Goal: Entertainment & Leisure: Consume media (video, audio)

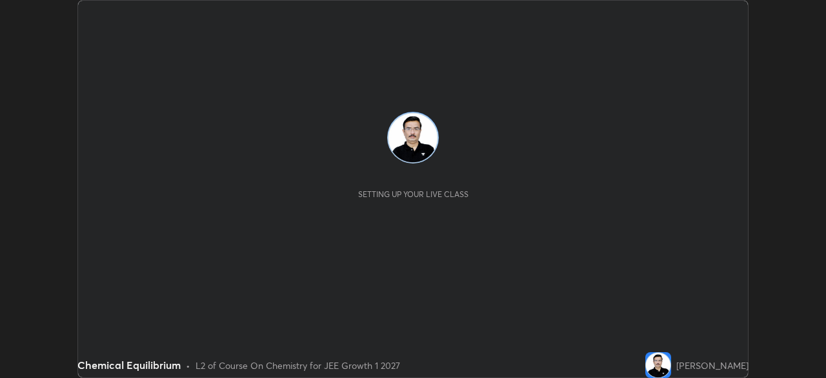
scroll to position [378, 826]
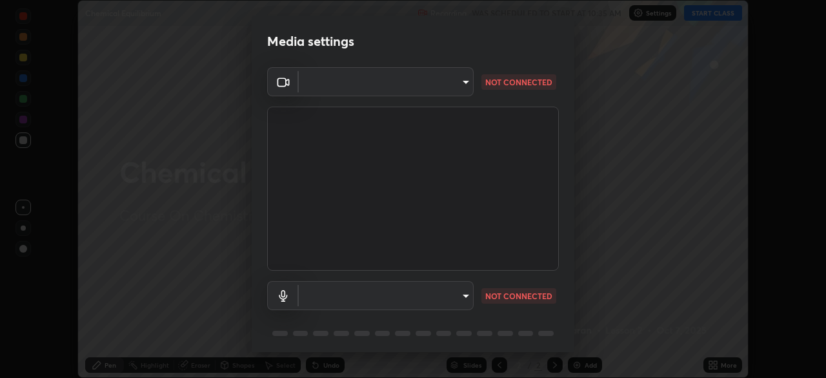
type input "1f9a14f4e709457ebf112205797e18a3e67481265364eba5019e6b99b7ce7553"
type input "default"
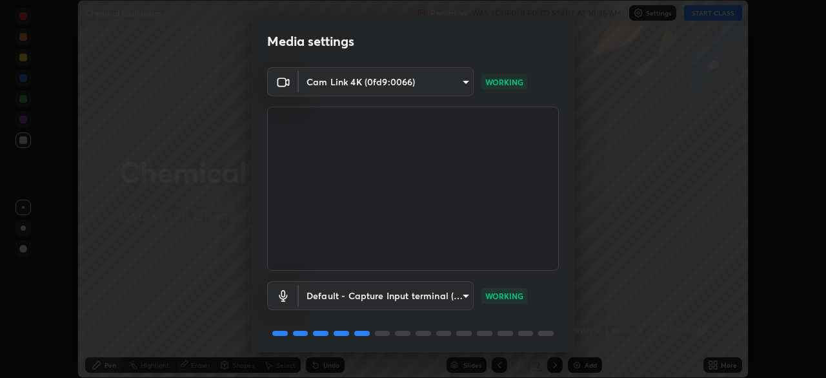
click at [467, 296] on body "Erase all Chemical Equilibrium Recording WAS SCHEDULED TO START AT 10:35 AM Set…" at bounding box center [413, 189] width 826 height 378
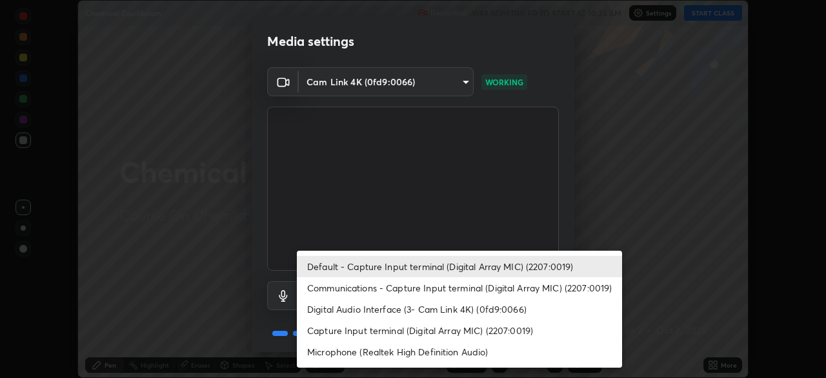
click at [524, 230] on div at bounding box center [413, 189] width 826 height 378
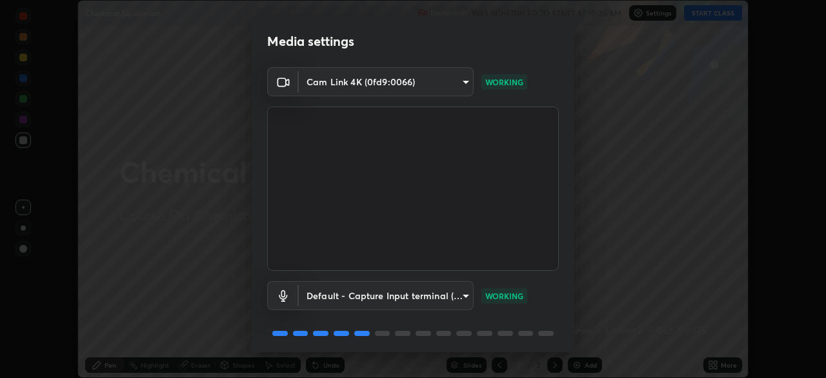
click at [502, 294] on p "WORKING" at bounding box center [504, 296] width 38 height 12
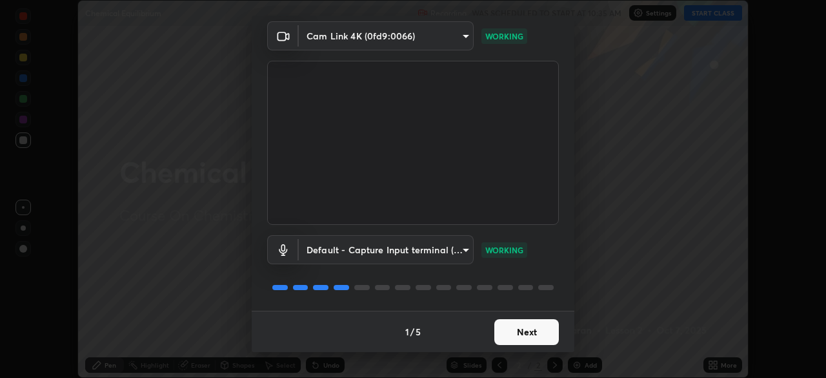
click at [511, 330] on button "Next" at bounding box center [526, 332] width 65 height 26
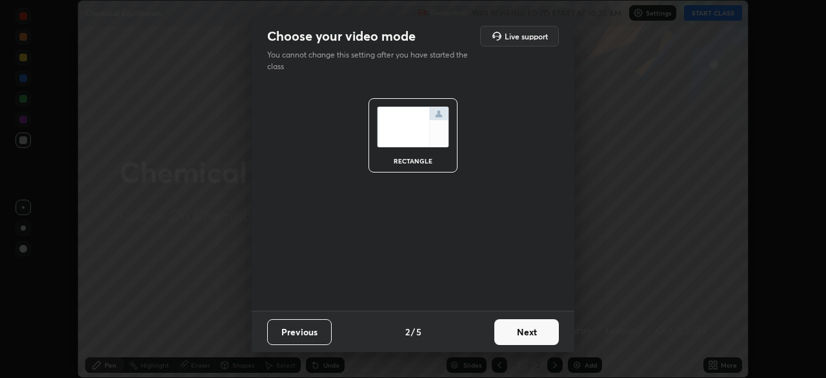
click at [522, 335] on button "Next" at bounding box center [526, 332] width 65 height 26
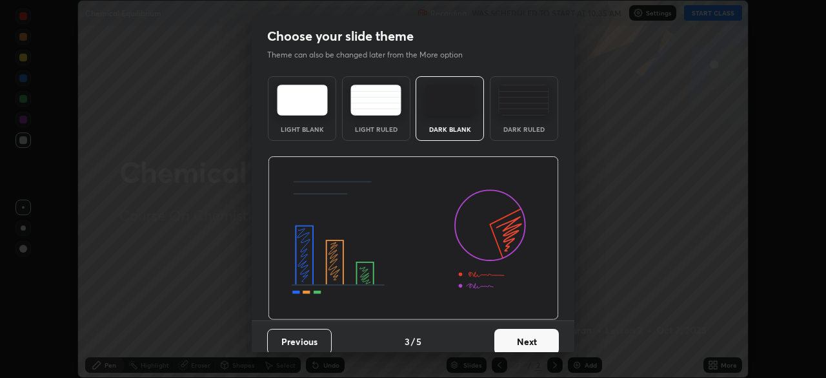
click at [513, 341] on button "Next" at bounding box center [526, 342] width 65 height 26
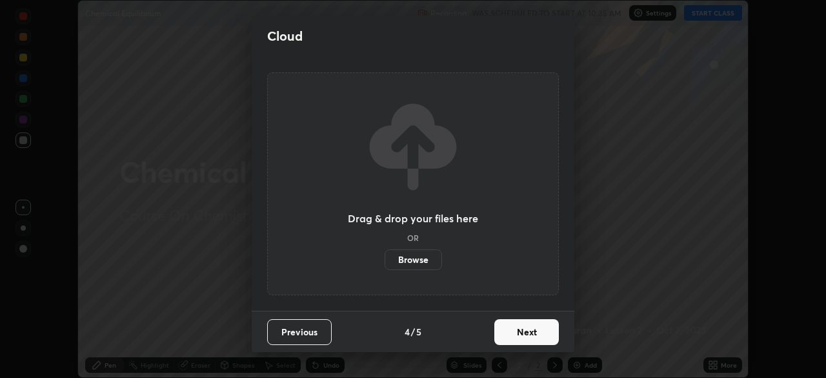
click at [525, 333] on button "Next" at bounding box center [526, 332] width 65 height 26
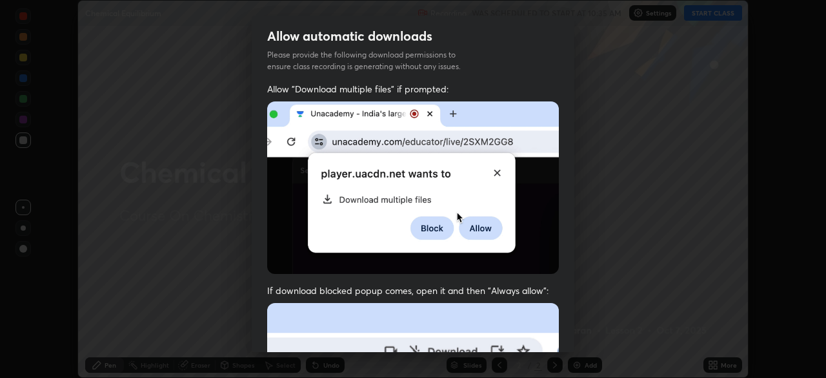
click at [656, 325] on div "Allow automatic downloads Please provide the following download permissions to …" at bounding box center [413, 189] width 826 height 378
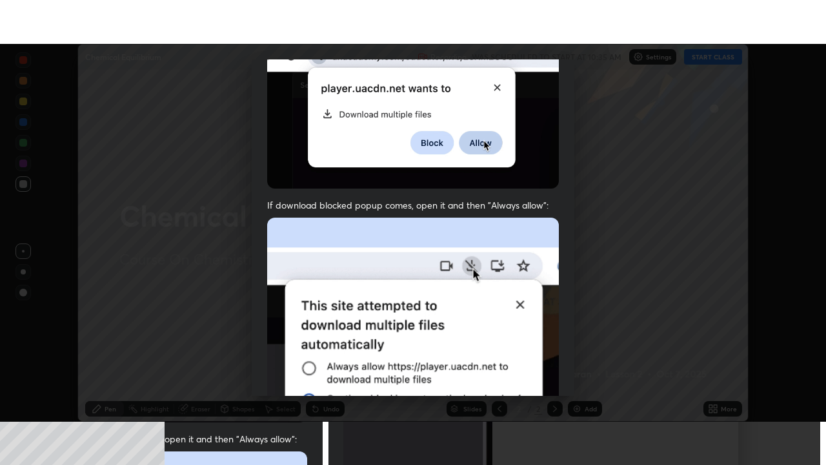
scroll to position [309, 0]
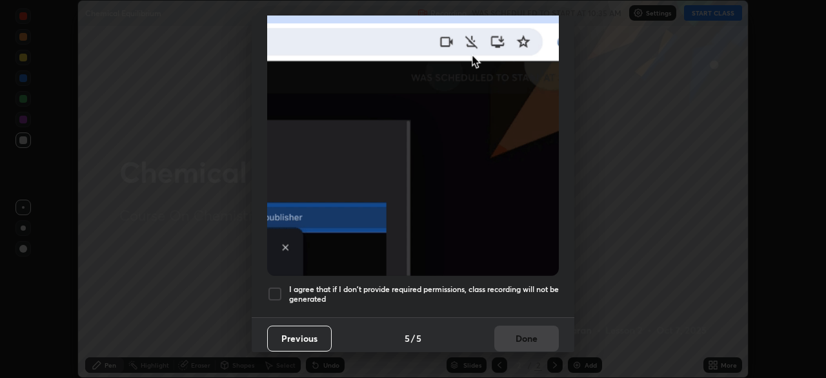
click at [283, 287] on div "I agree that if I don't provide required permissions, class recording will not …" at bounding box center [413, 293] width 292 height 15
click at [505, 325] on button "Done" at bounding box center [526, 338] width 65 height 26
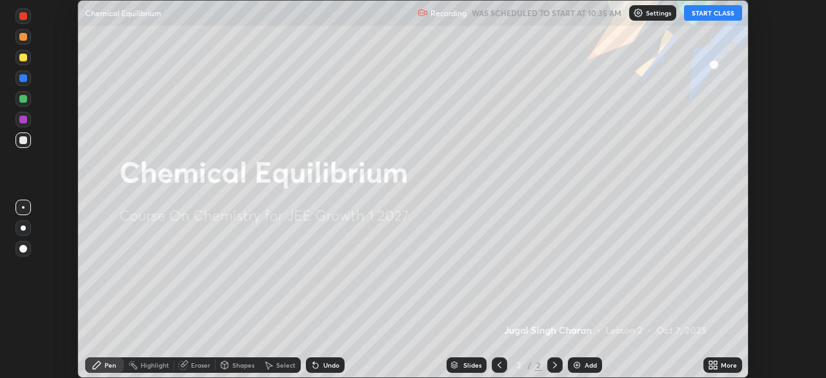
click at [715, 362] on icon at bounding box center [715, 362] width 3 height 3
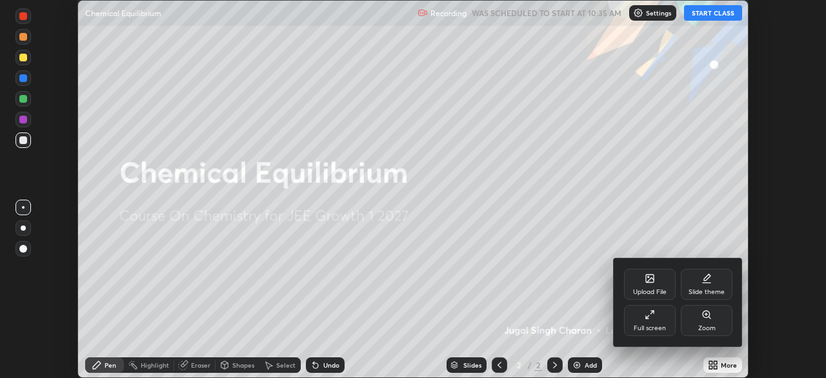
click at [663, 321] on div "Full screen" at bounding box center [650, 320] width 52 height 31
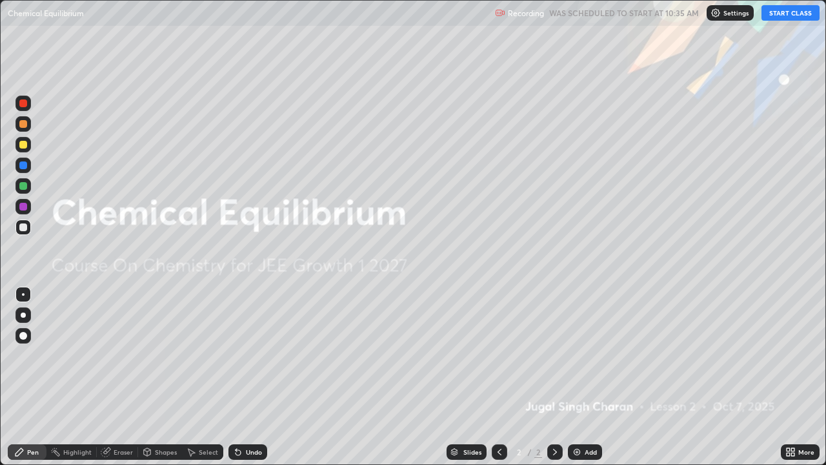
scroll to position [465, 826]
click at [806, 17] on button "START CLASS" at bounding box center [791, 12] width 58 height 15
click at [582, 377] on div "Add" at bounding box center [585, 451] width 34 height 15
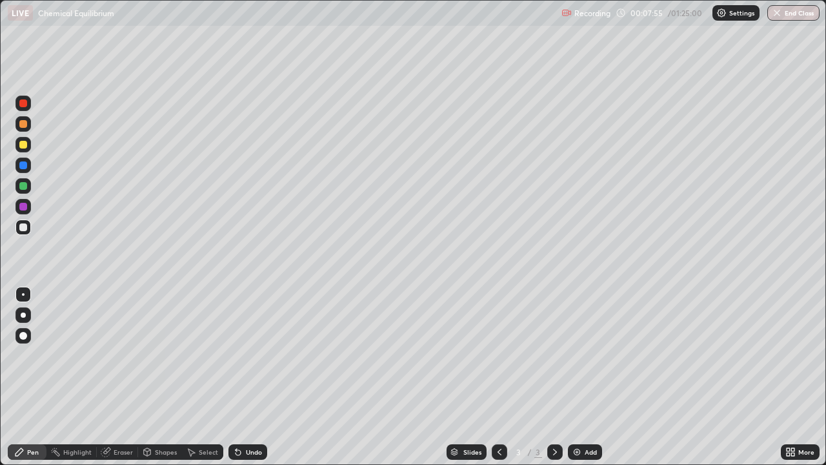
click at [586, 377] on div "Add" at bounding box center [591, 452] width 12 height 6
click at [121, 377] on div "Eraser" at bounding box center [123, 452] width 19 height 6
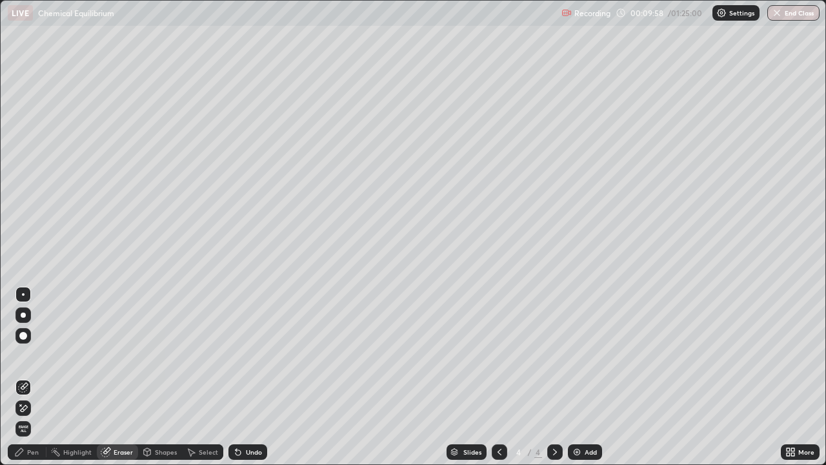
click at [30, 377] on div "Pen" at bounding box center [33, 452] width 12 height 6
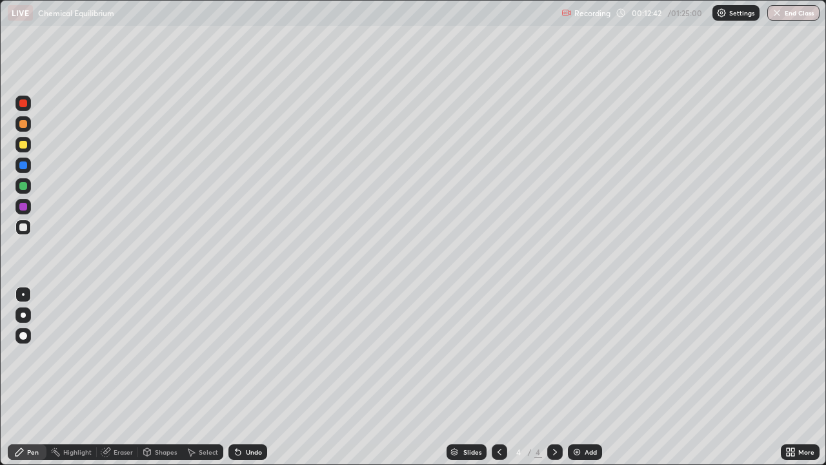
click at [125, 377] on div "Eraser" at bounding box center [123, 452] width 19 height 6
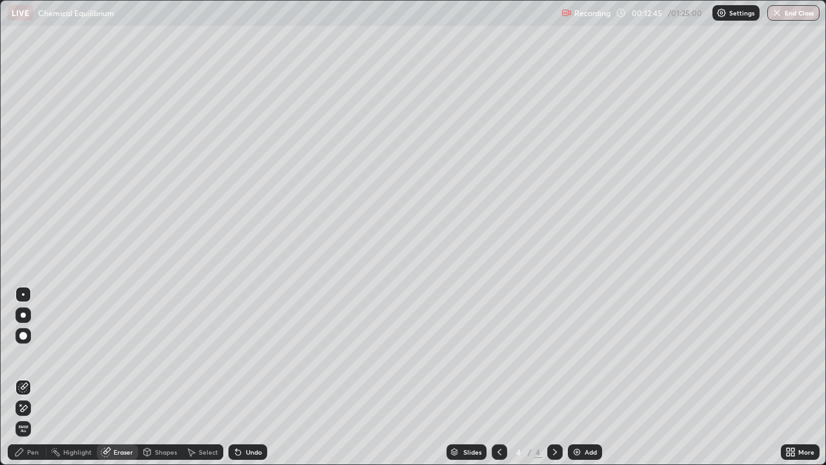
click at [33, 377] on div "Pen" at bounding box center [33, 452] width 12 height 6
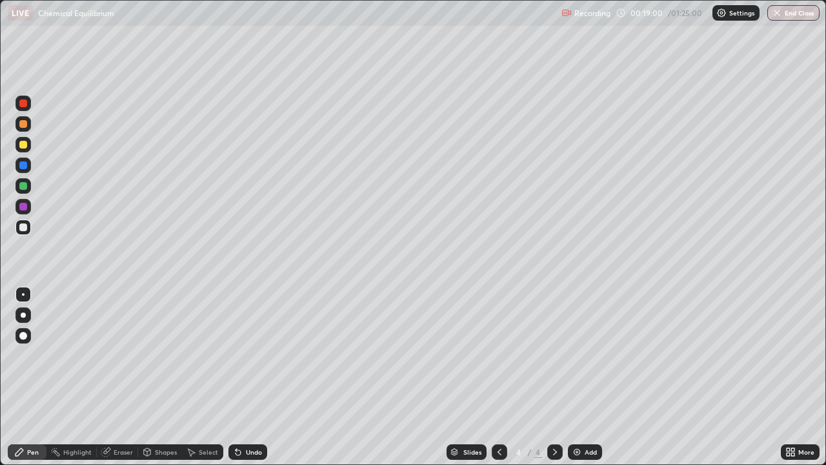
click at [582, 377] on div "Add" at bounding box center [585, 451] width 34 height 15
click at [585, 377] on div "Add" at bounding box center [591, 452] width 12 height 6
click at [587, 377] on div "Add" at bounding box center [591, 452] width 12 height 6
click at [586, 377] on div "Add" at bounding box center [591, 452] width 12 height 6
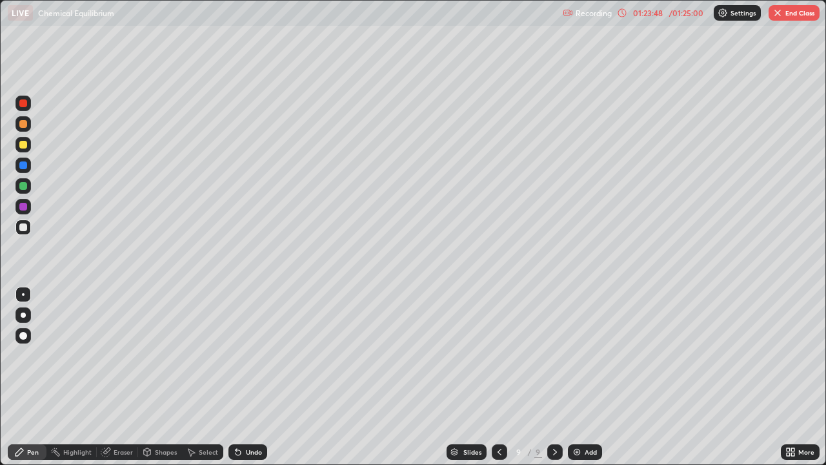
click at [792, 17] on button "End Class" at bounding box center [794, 12] width 51 height 15
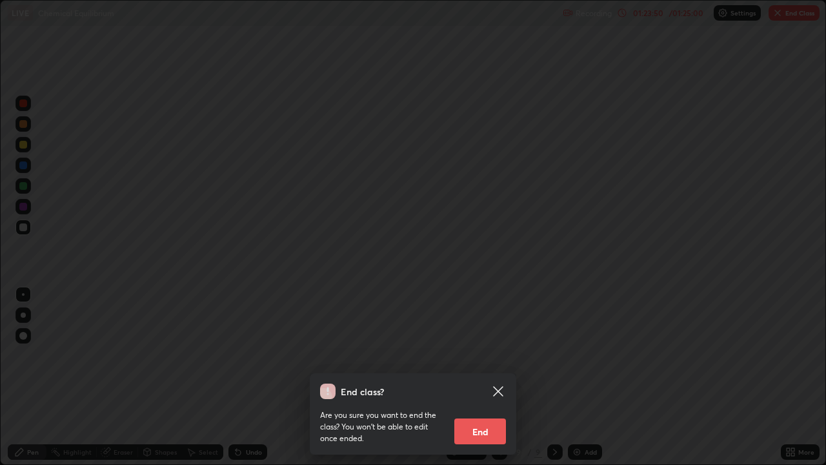
click at [490, 377] on button "End" at bounding box center [480, 431] width 52 height 26
